Goal: Information Seeking & Learning: Learn about a topic

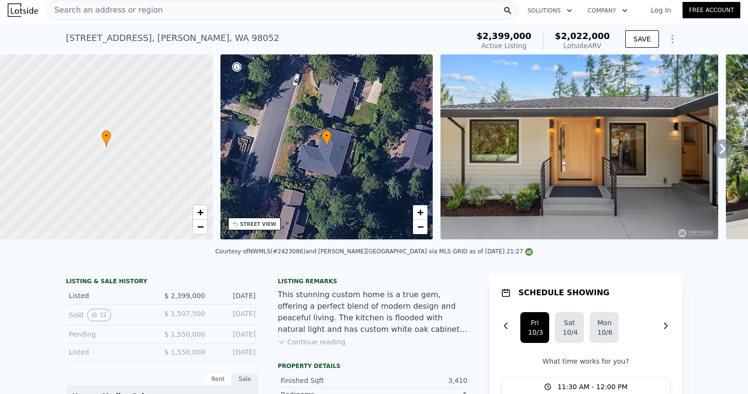
scroll to position [8, 0]
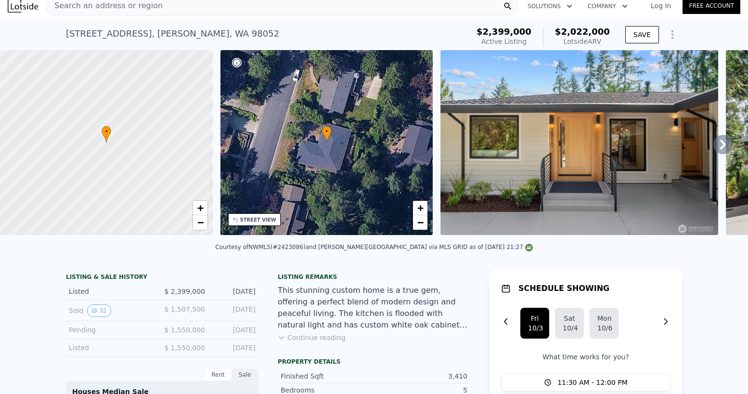
click at [151, 330] on div "Pending" at bounding box center [112, 330] width 86 height 10
click at [159, 346] on div "Listed $ 1,550,000 [DATE]" at bounding box center [162, 348] width 193 height 18
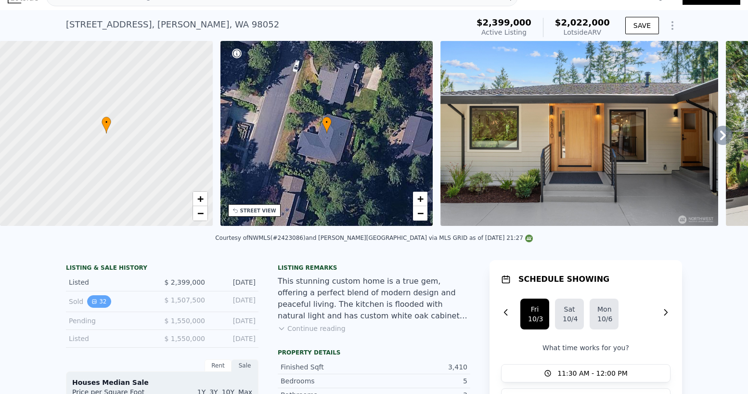
click at [107, 299] on button "32" at bounding box center [99, 301] width 24 height 13
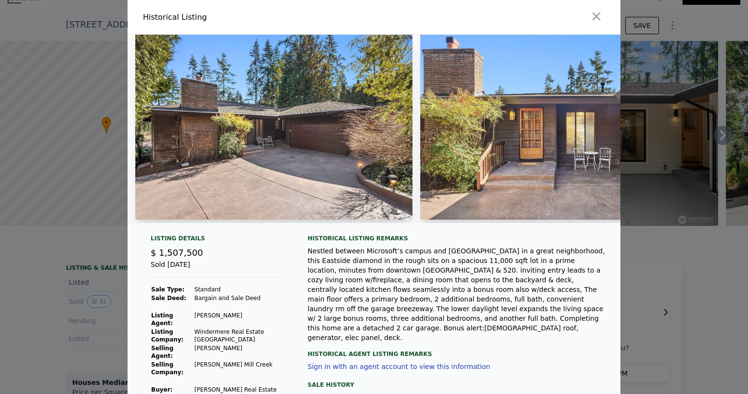
click at [738, 157] on div at bounding box center [374, 197] width 748 height 394
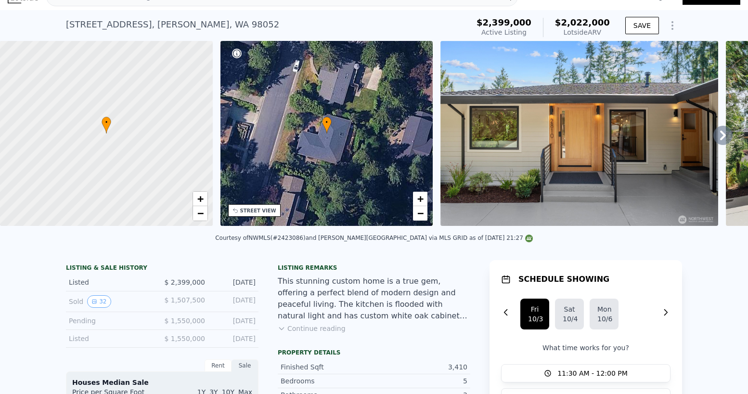
click at [584, 144] on img at bounding box center [579, 133] width 278 height 185
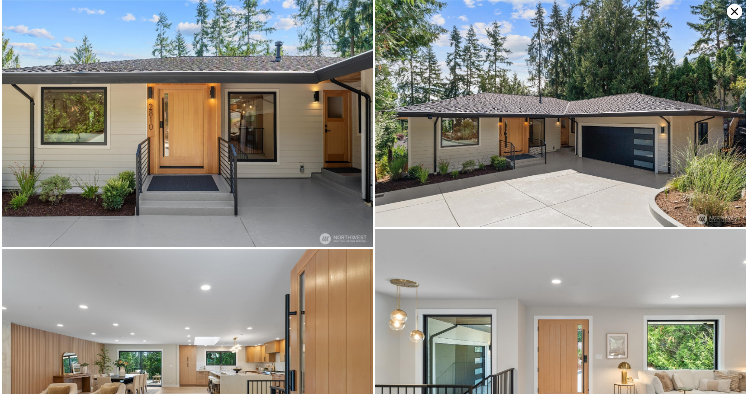
click at [735, 13] on icon at bounding box center [734, 11] width 15 height 15
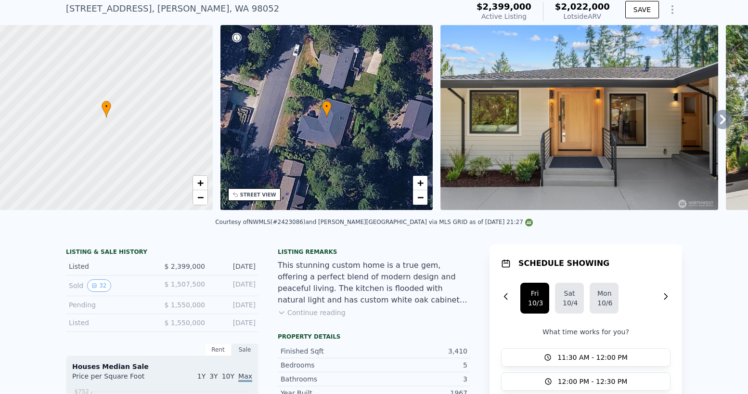
scroll to position [34, 0]
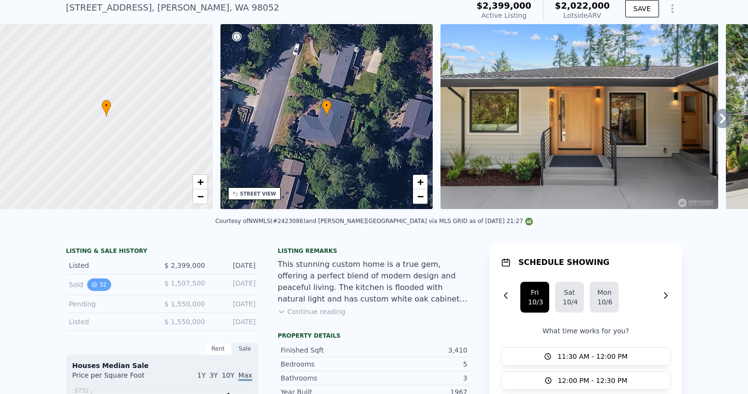
click at [102, 285] on button "32" at bounding box center [99, 284] width 24 height 13
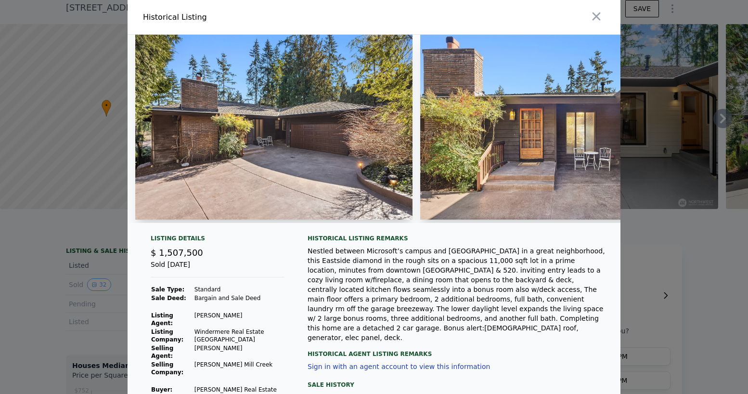
click at [360, 158] on img at bounding box center [273, 127] width 277 height 185
click at [492, 172] on img at bounding box center [558, 127] width 277 height 185
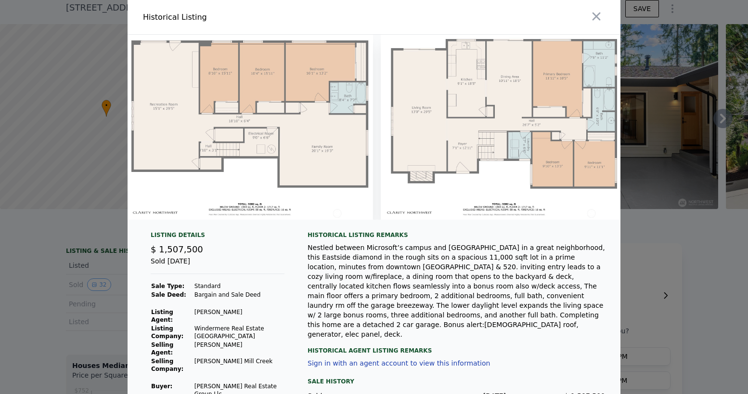
scroll to position [0, 8583]
